Goal: Transaction & Acquisition: Purchase product/service

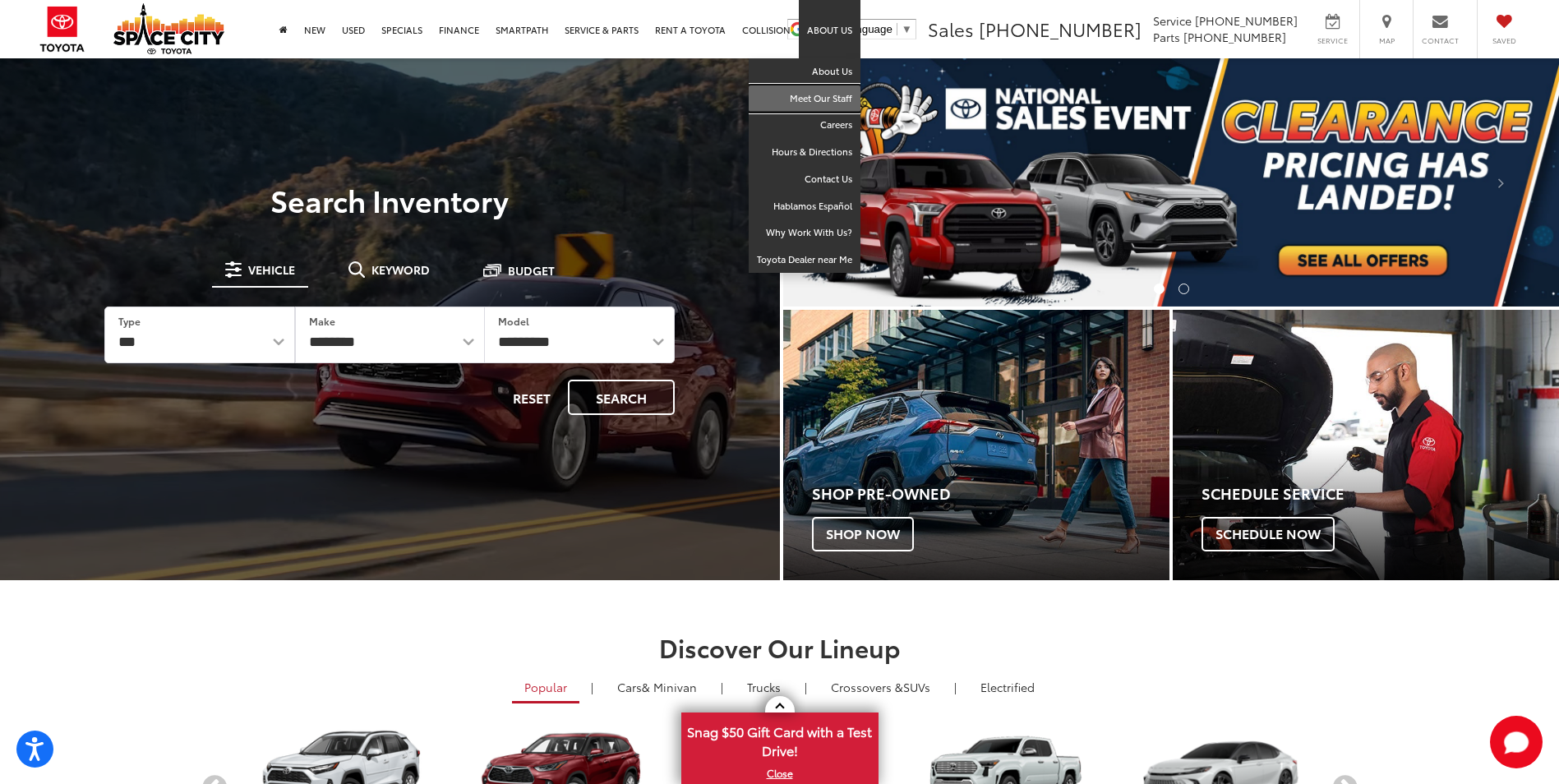
click at [832, 99] on link "Meet Our Staff" at bounding box center [805, 99] width 112 height 27
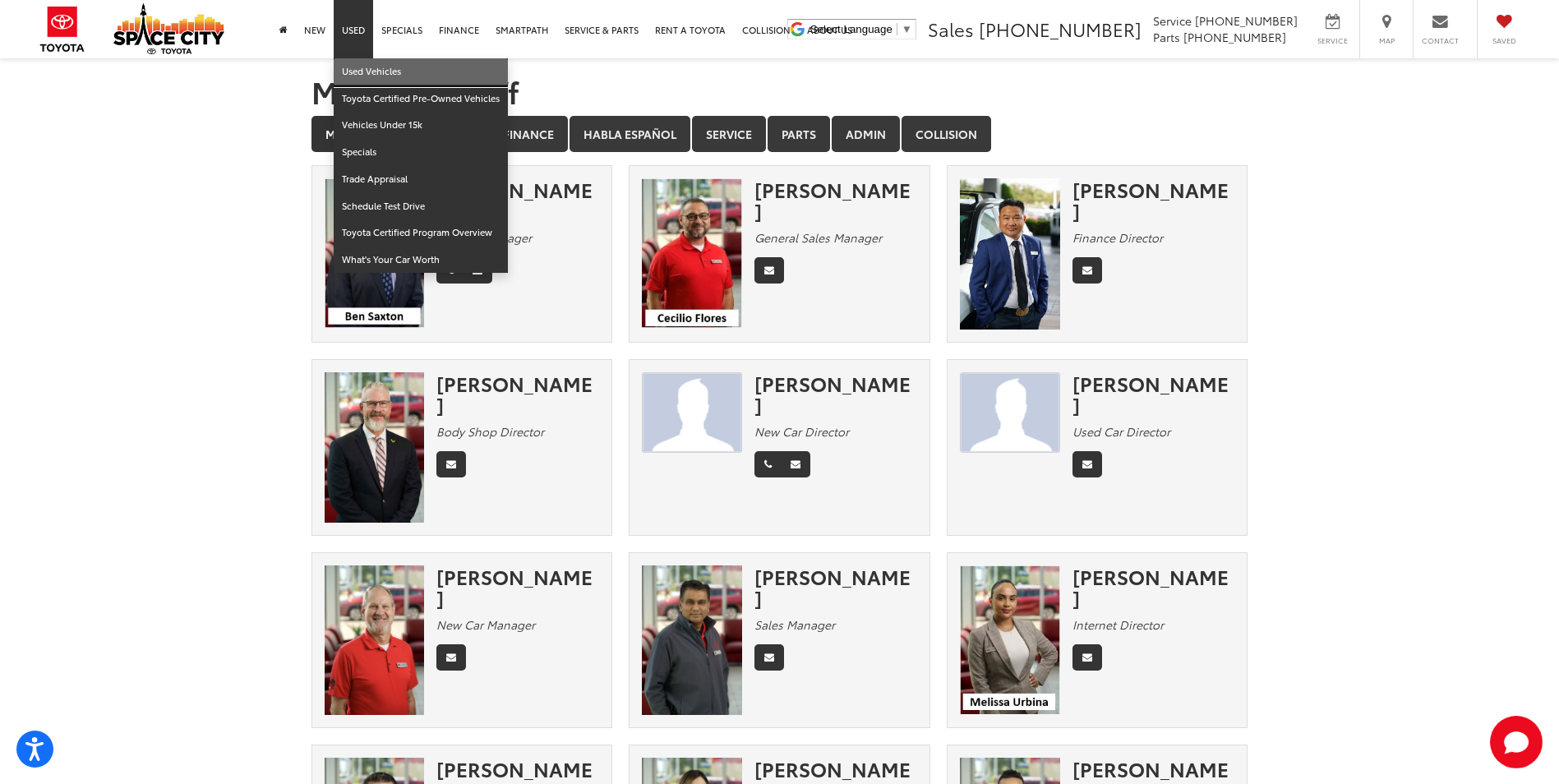
click at [380, 71] on link "Used Vehicles" at bounding box center [421, 73] width 175 height 27
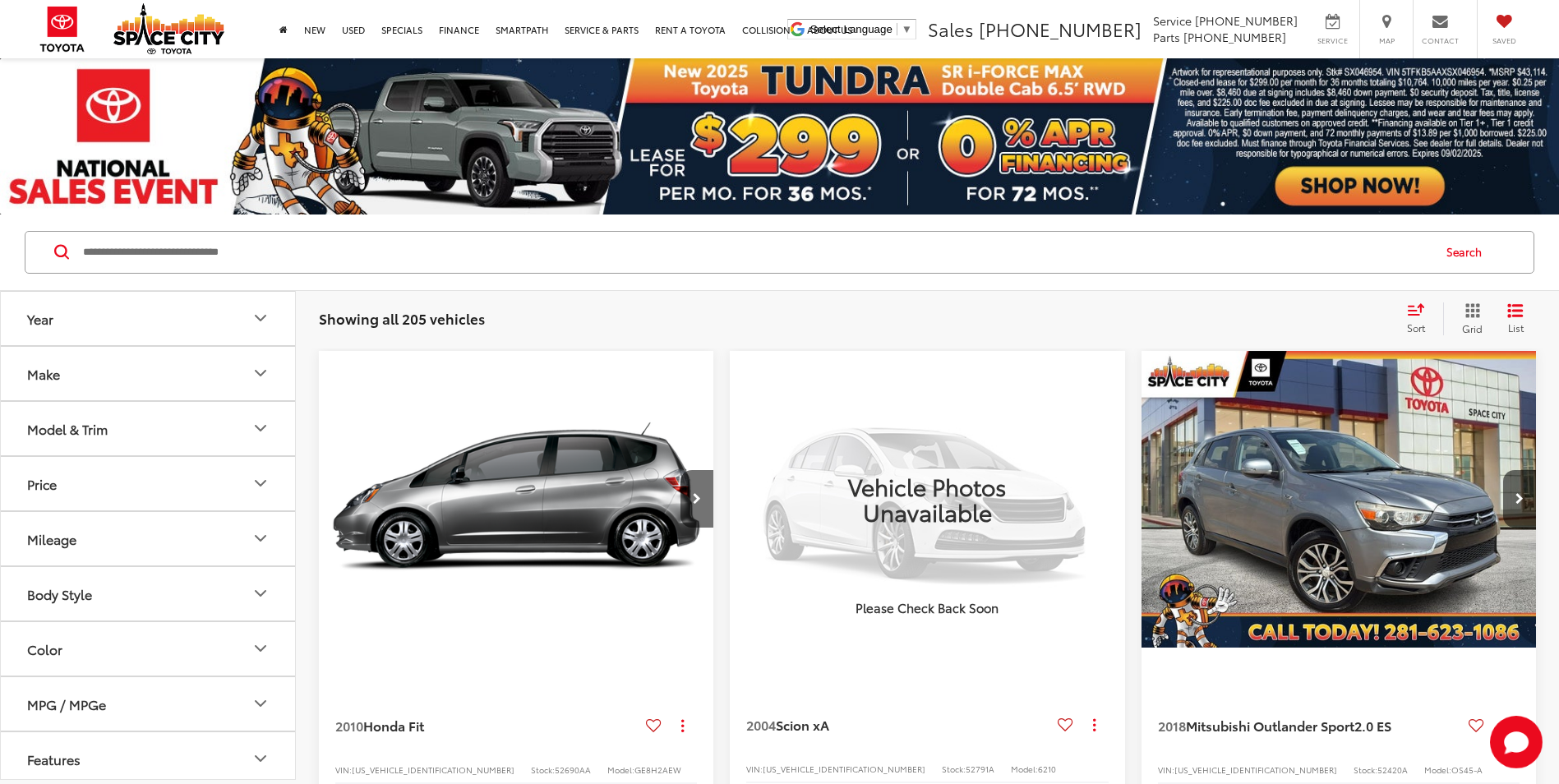
click at [776, 130] on img at bounding box center [780, 136] width 1559 height 156
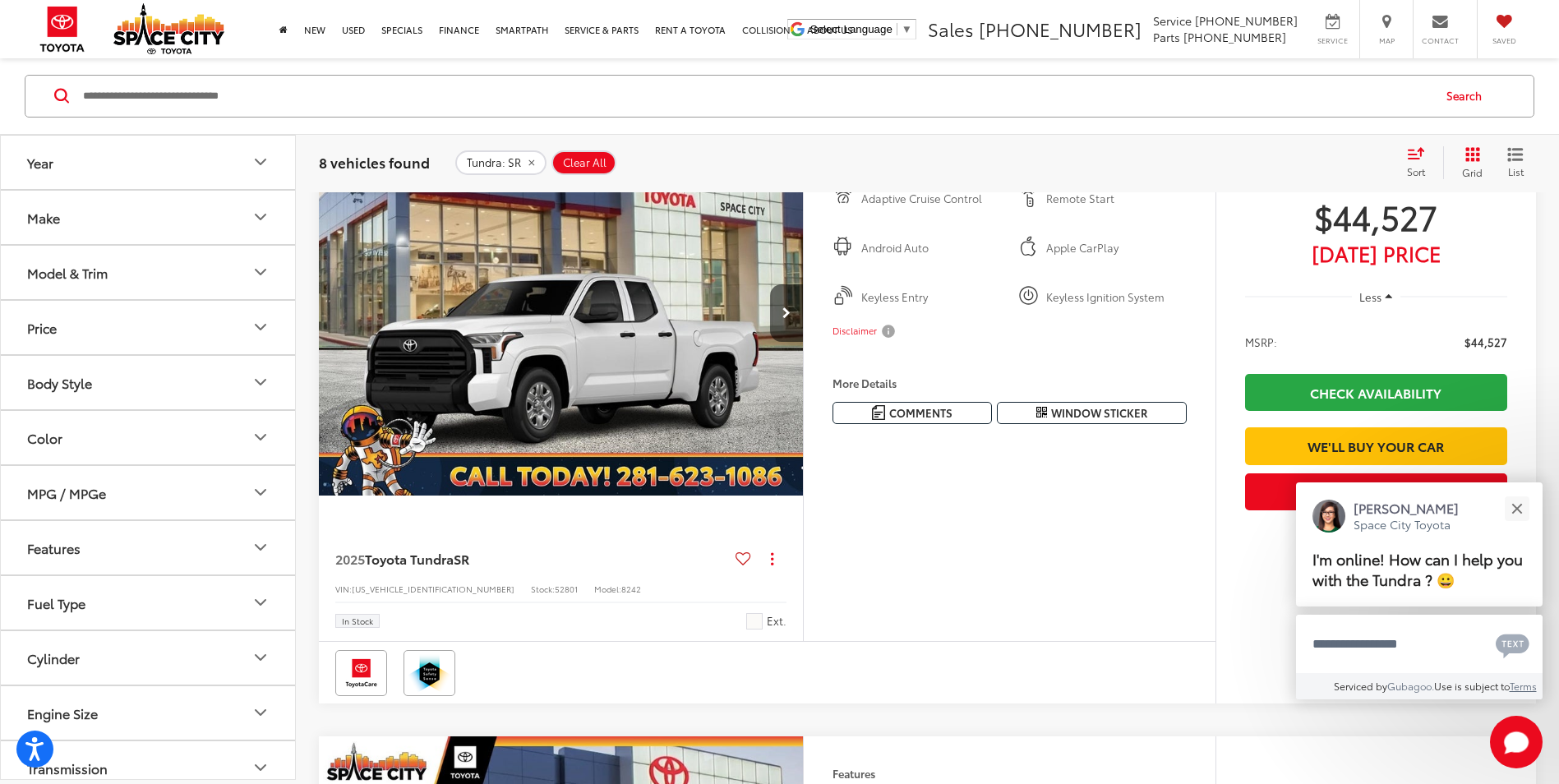
scroll to position [658, 0]
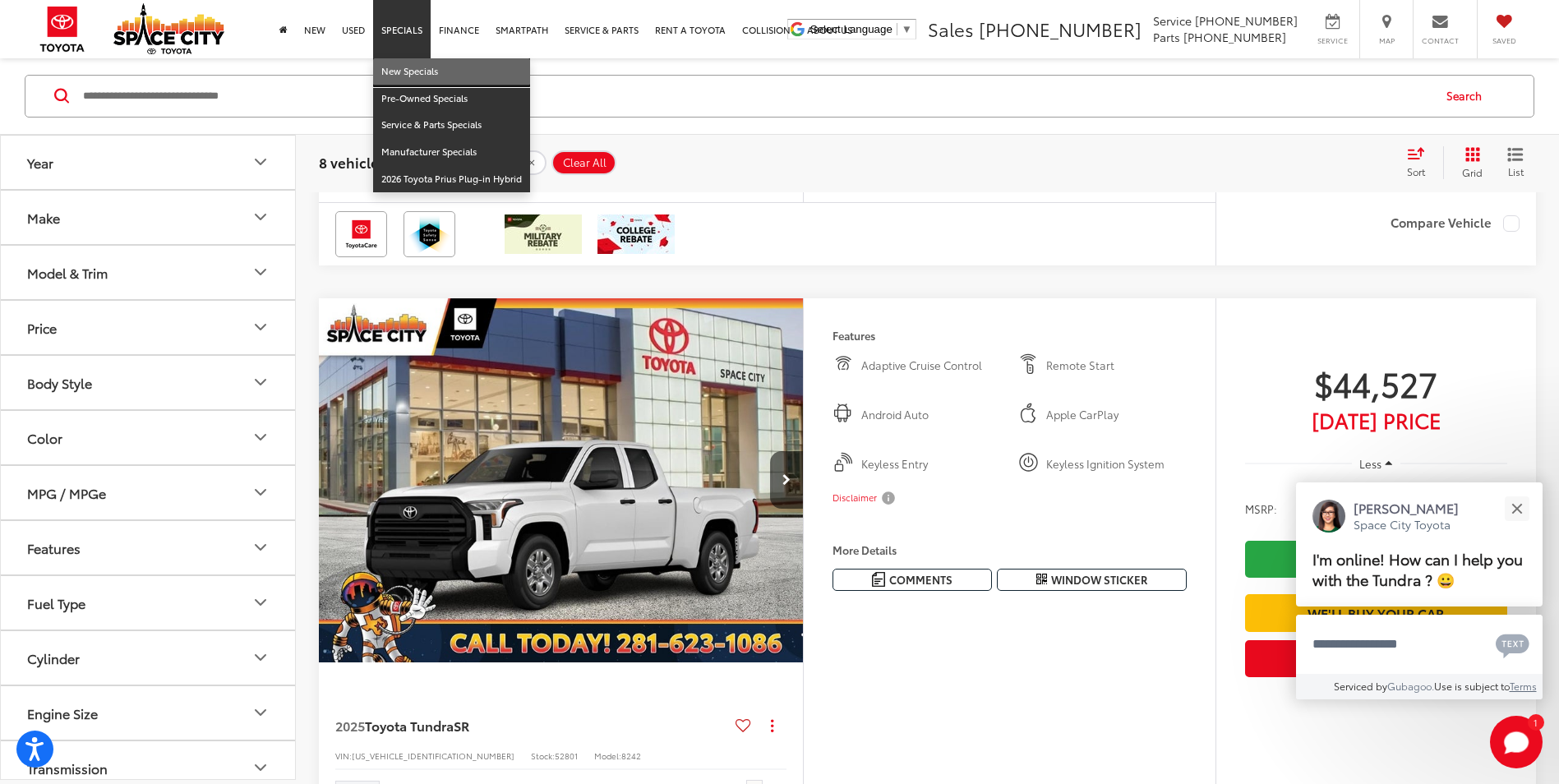
click at [413, 75] on link "New Specials" at bounding box center [452, 73] width 157 height 27
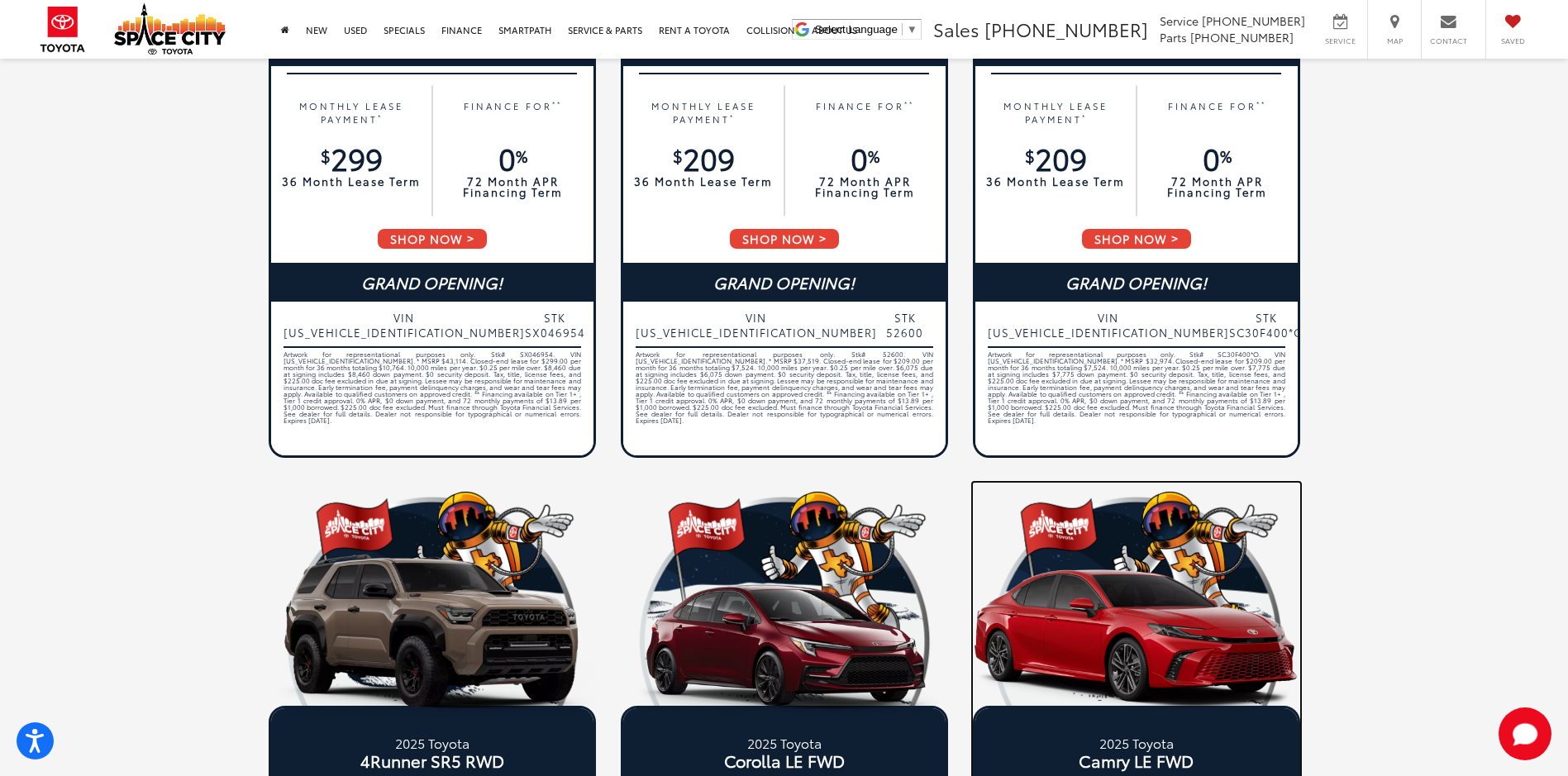
scroll to position [662, 0]
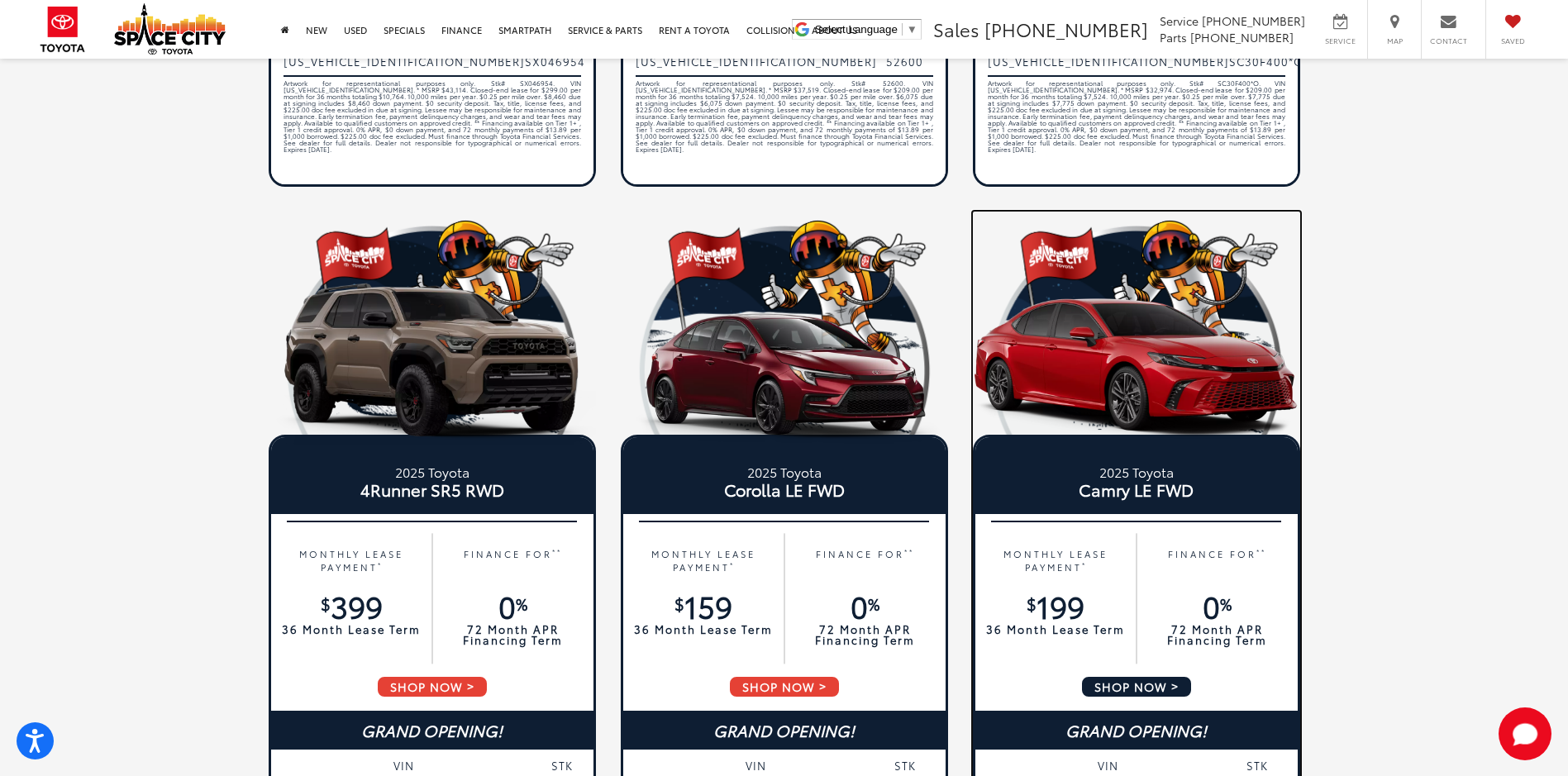
drag, startPoint x: 1050, startPoint y: 421, endPoint x: 1049, endPoint y: 402, distance: 19.0
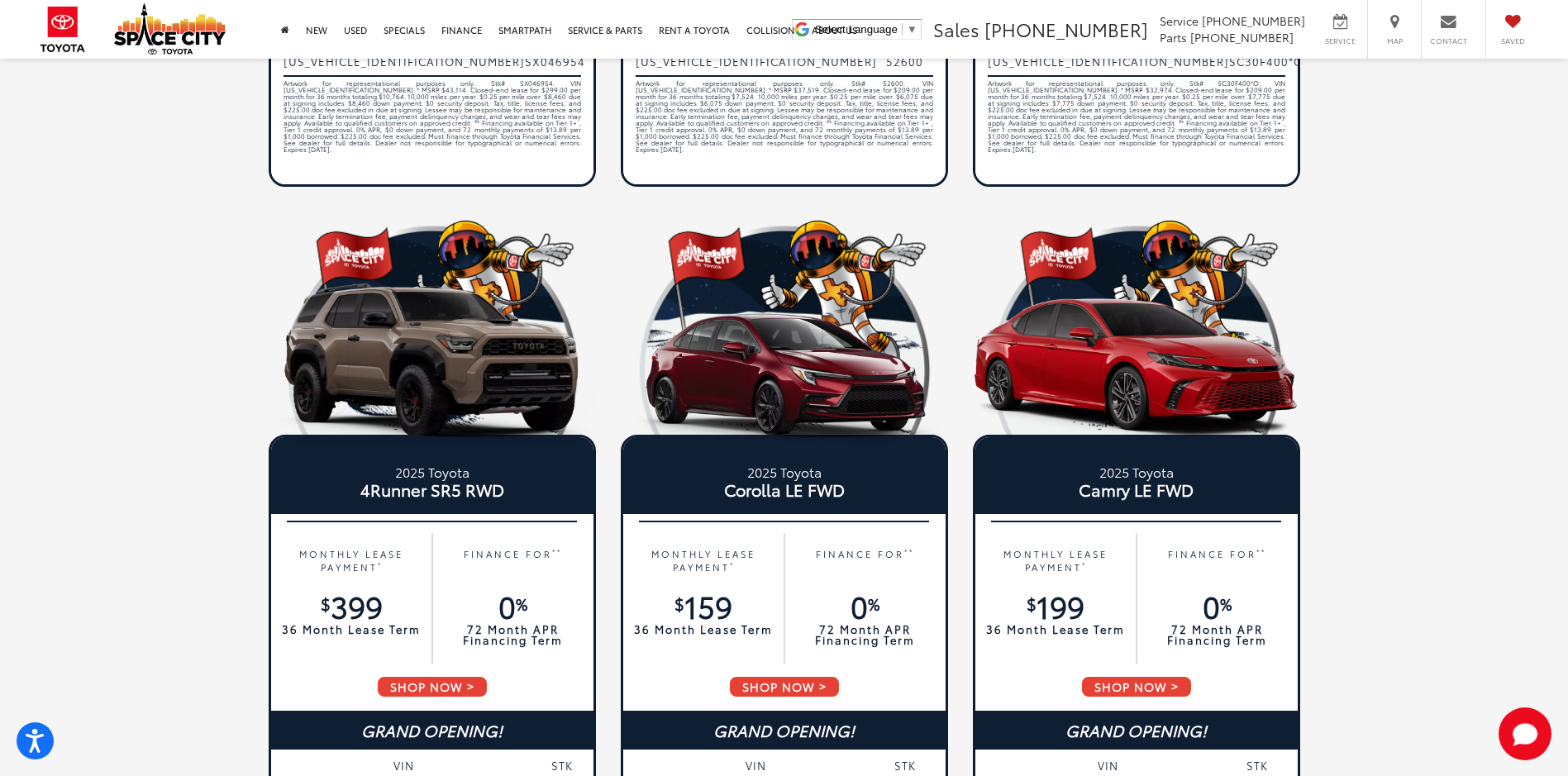
drag, startPoint x: 1049, startPoint y: 402, endPoint x: 1419, endPoint y: 225, distance: 410.2
click at [1420, 224] on div "2025 Toyota Tundra Double Cab 6.5' Bed SR RWD MONTHLY LEASE PAYMENT * $ 299 36 …" at bounding box center [784, 190] width 1298 height 1438
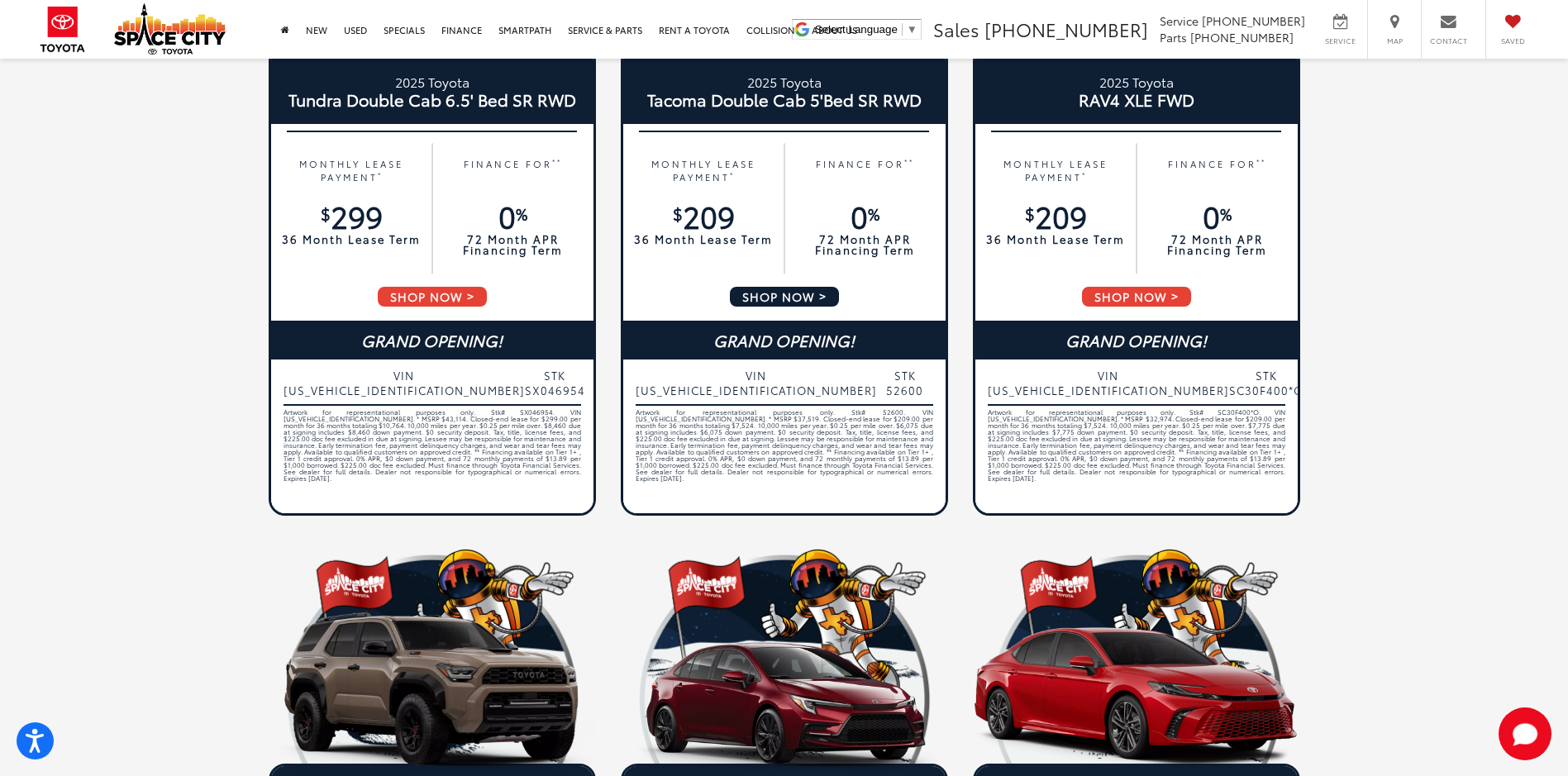
scroll to position [11, 0]
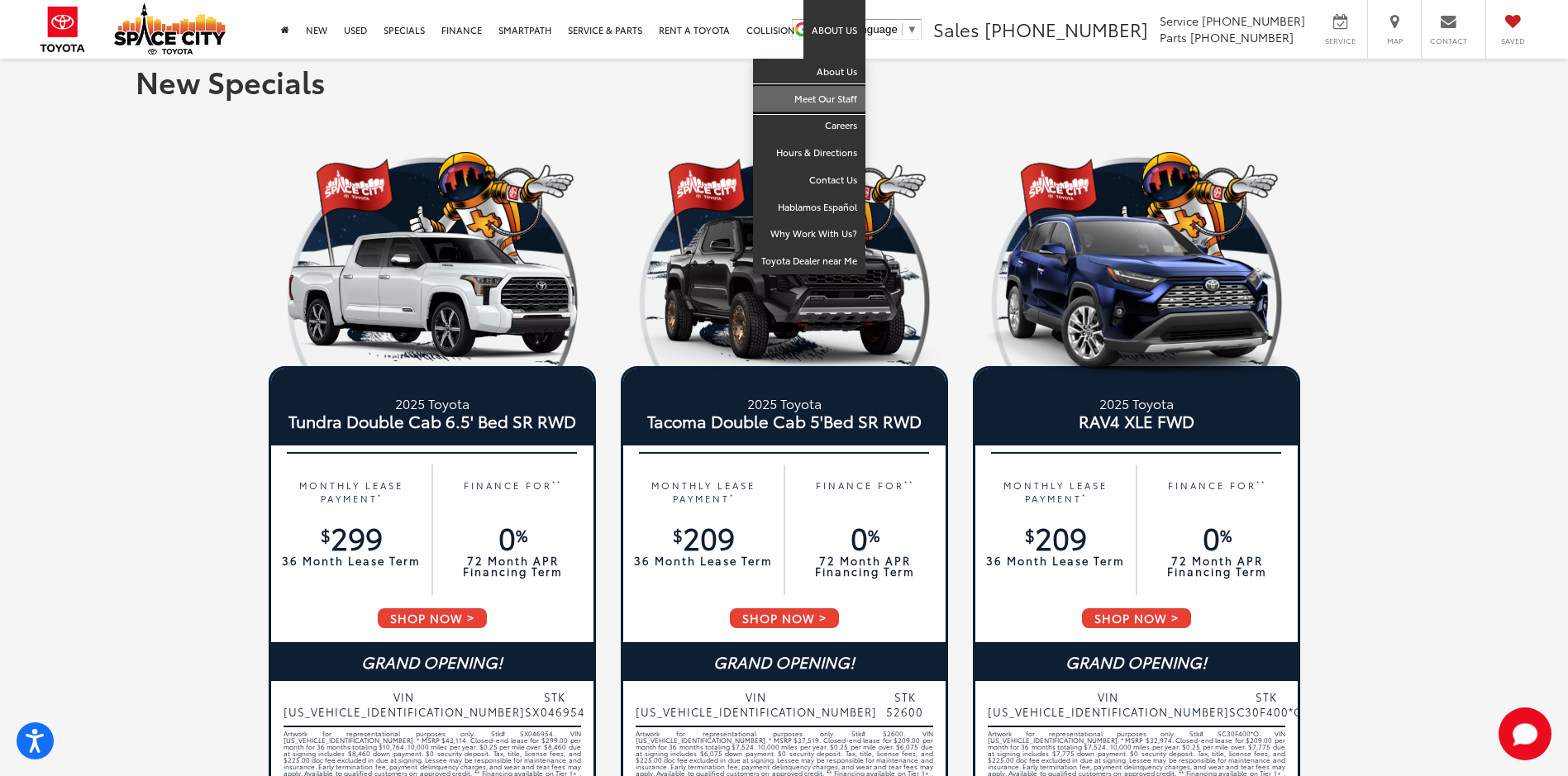
click at [835, 102] on link "Meet Our Staff" at bounding box center [810, 100] width 112 height 28
